Goal: Navigation & Orientation: Find specific page/section

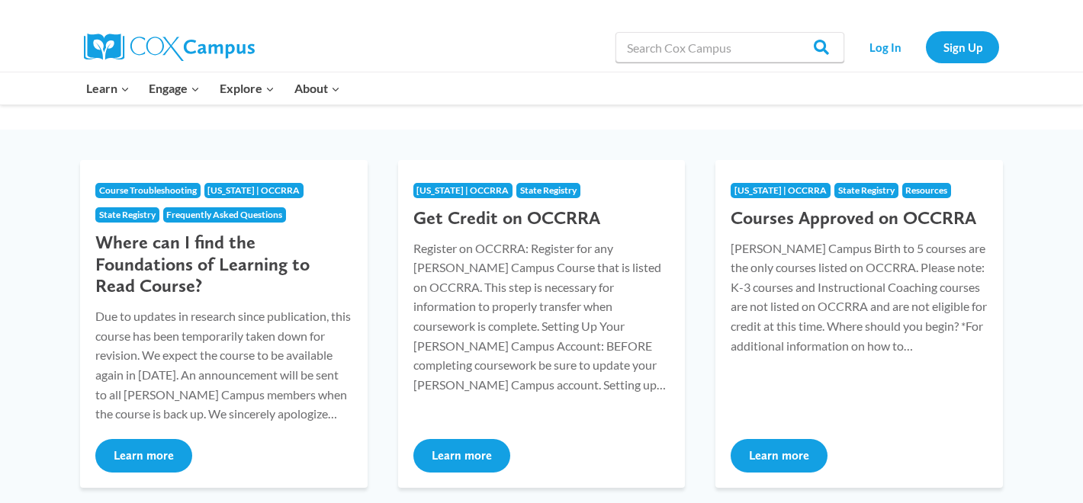
scroll to position [170, 0]
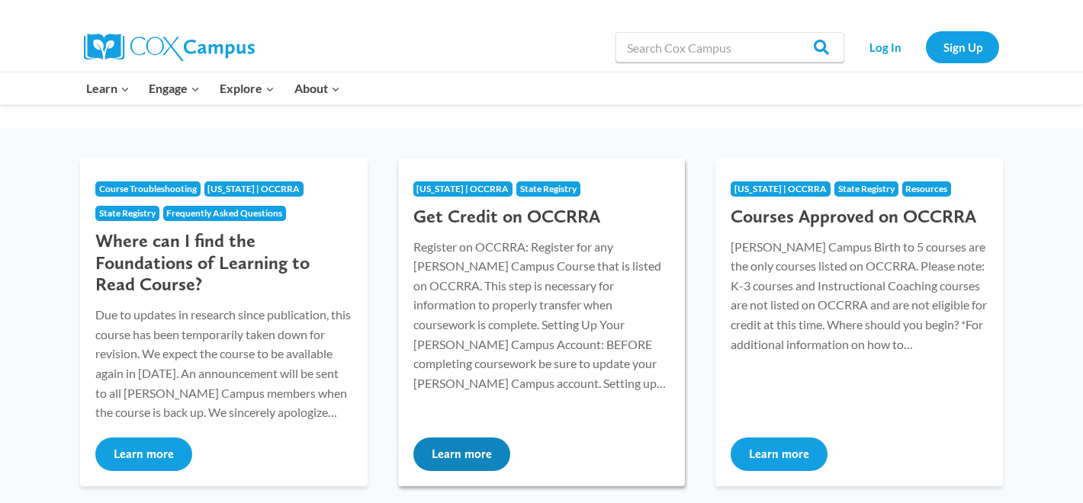
click at [447, 455] on button "Learn more" at bounding box center [461, 455] width 97 height 34
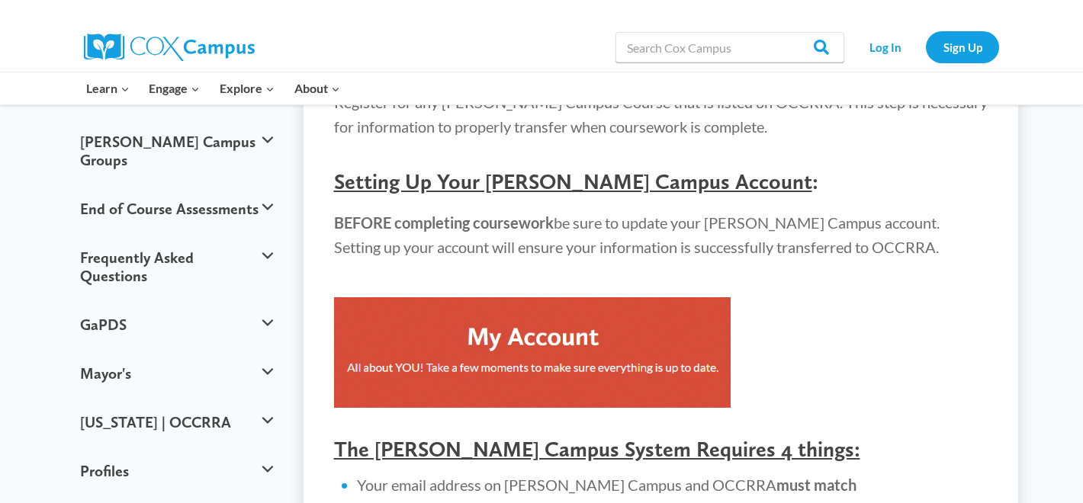
scroll to position [250, 0]
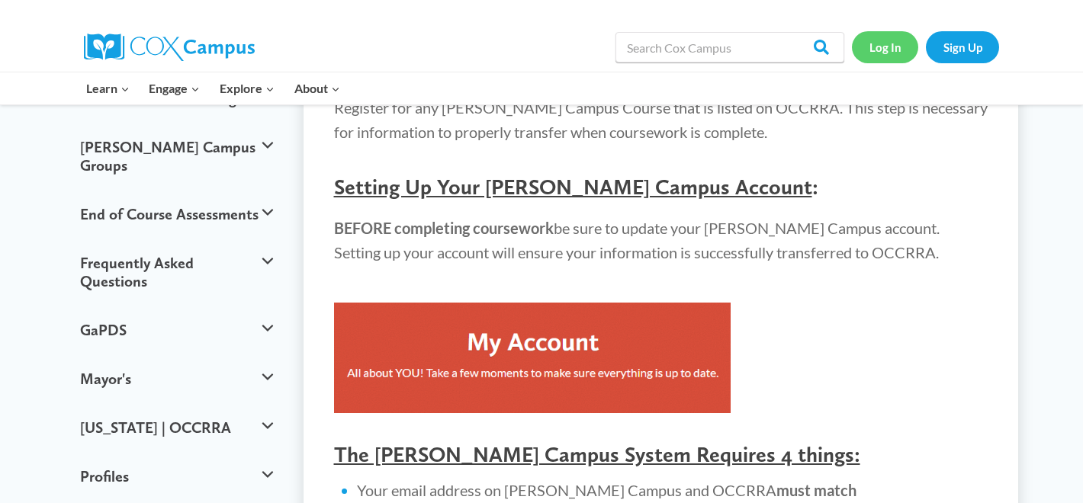
click at [888, 39] on link "Log In" at bounding box center [885, 46] width 66 height 31
